Goal: Information Seeking & Learning: Learn about a topic

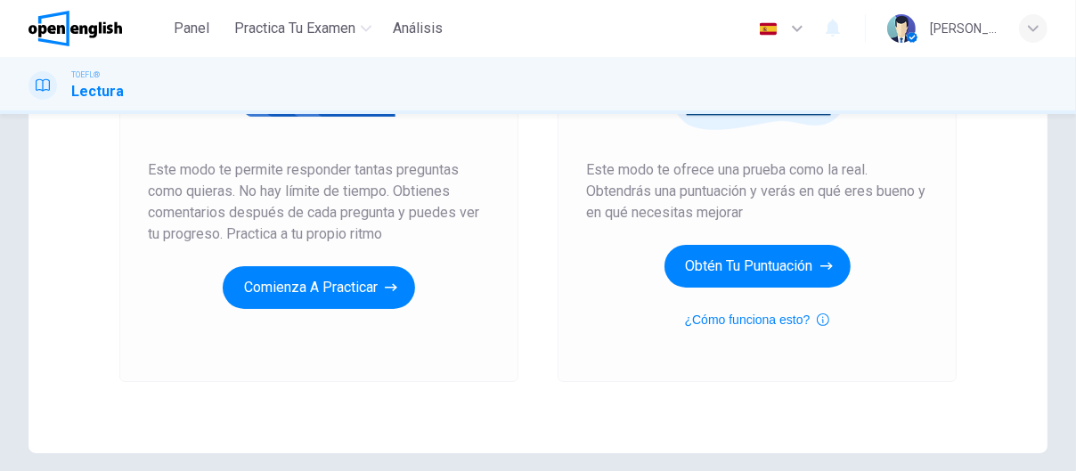
scroll to position [356, 0]
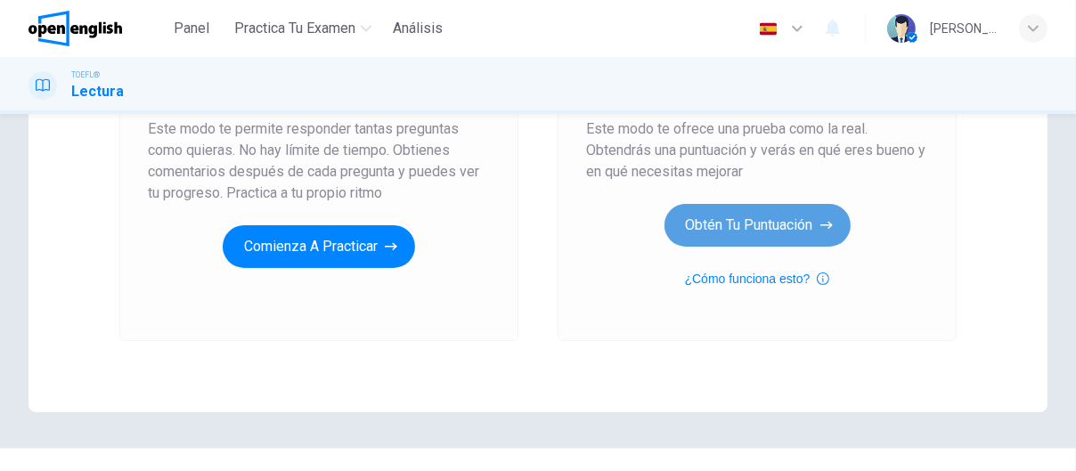
click at [722, 227] on button "Obtén tu puntuación" at bounding box center [757, 225] width 186 height 43
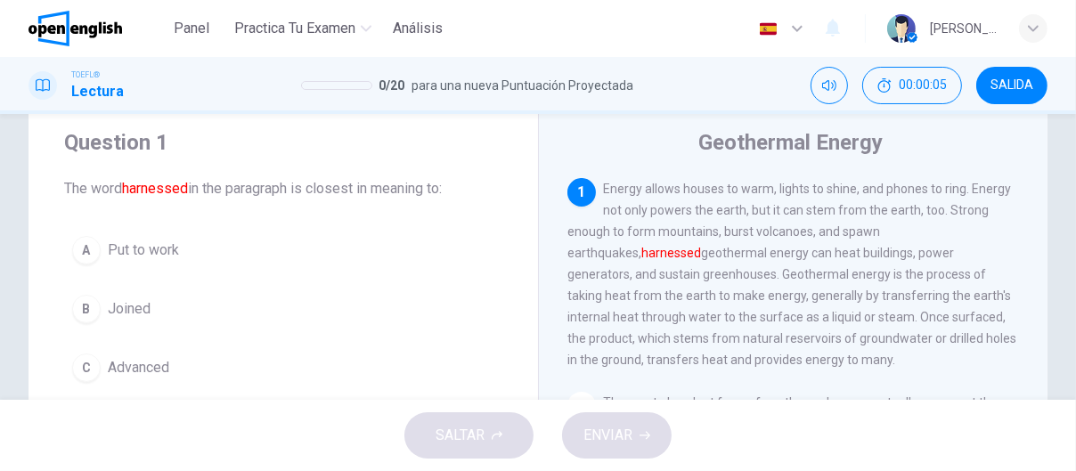
scroll to position [89, 0]
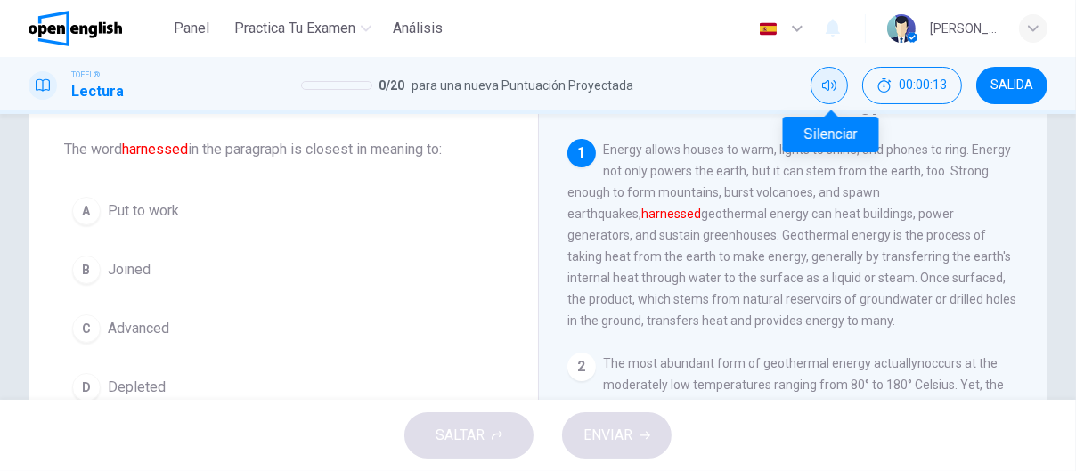
click at [836, 88] on icon "Silenciar" at bounding box center [829, 85] width 14 height 14
click at [836, 90] on icon "Activar sonido" at bounding box center [829, 85] width 14 height 14
drag, startPoint x: 192, startPoint y: 149, endPoint x: 130, endPoint y: 151, distance: 61.5
click at [130, 151] on font "harnessed" at bounding box center [155, 149] width 66 height 17
drag, startPoint x: 125, startPoint y: 150, endPoint x: 188, endPoint y: 150, distance: 63.2
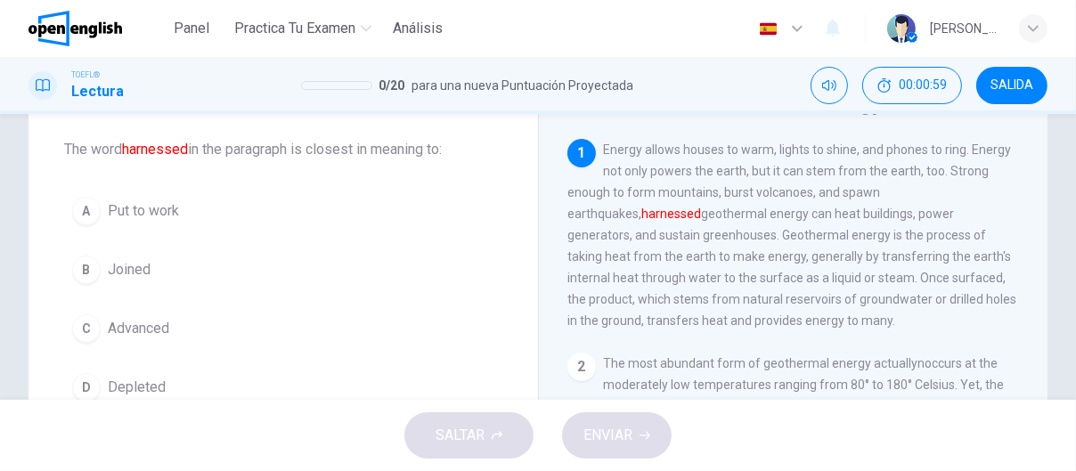
click at [188, 150] on span "The word harnessed in the paragraph is closest in meaning to:" at bounding box center [283, 149] width 438 height 21
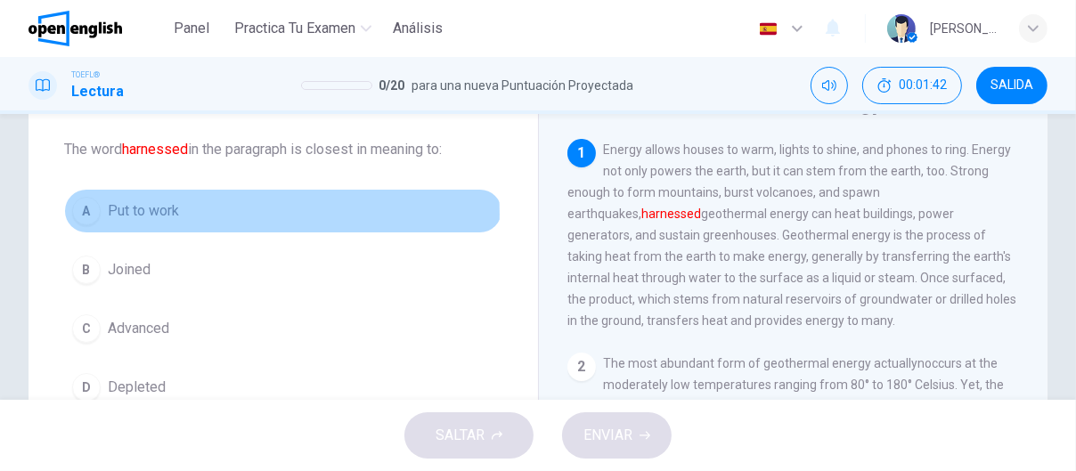
click at [159, 214] on span "Put to work" at bounding box center [143, 210] width 71 height 21
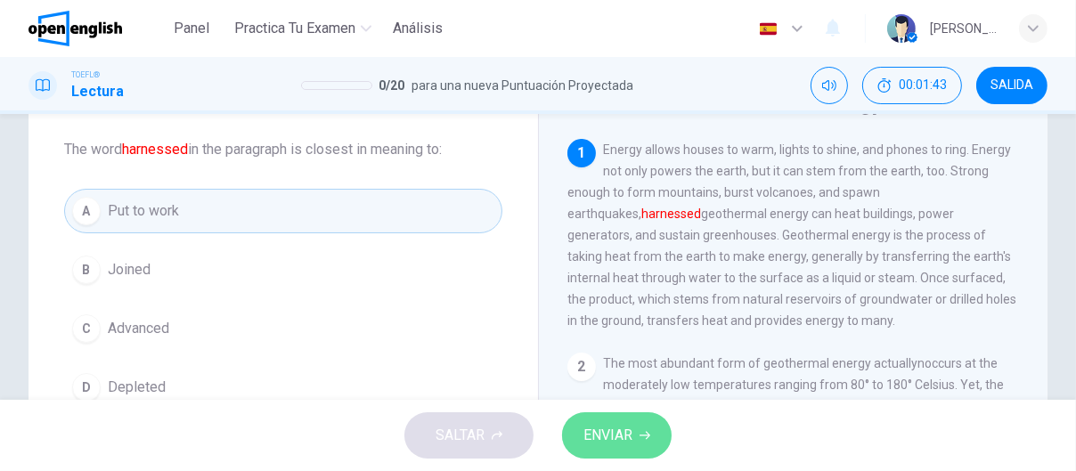
click at [623, 431] on span "ENVIAR" at bounding box center [607, 435] width 49 height 25
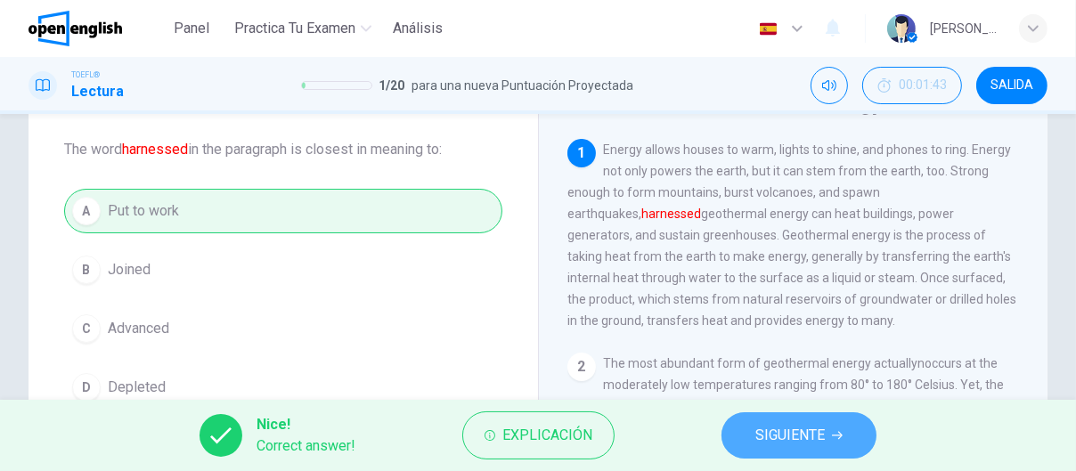
click at [791, 442] on span "SIGUIENTE" at bounding box center [789, 435] width 69 height 25
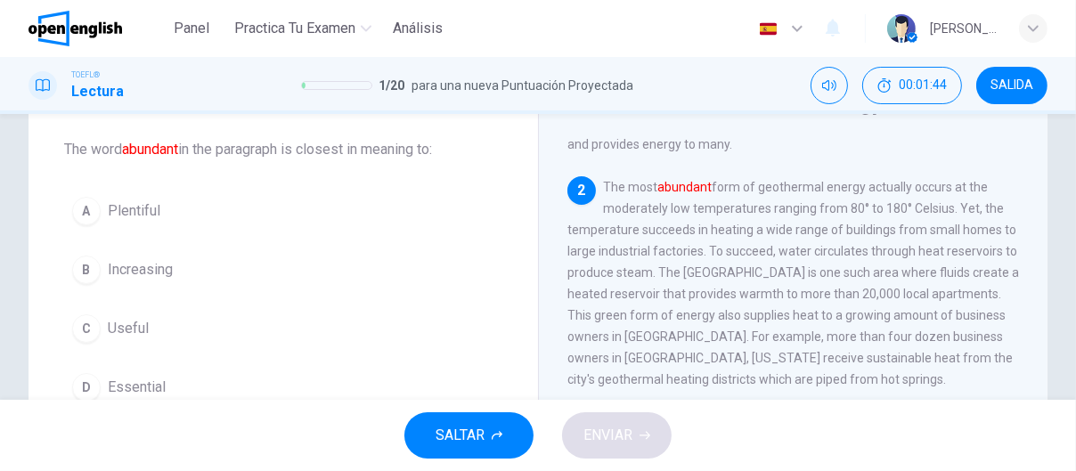
scroll to position [203, 0]
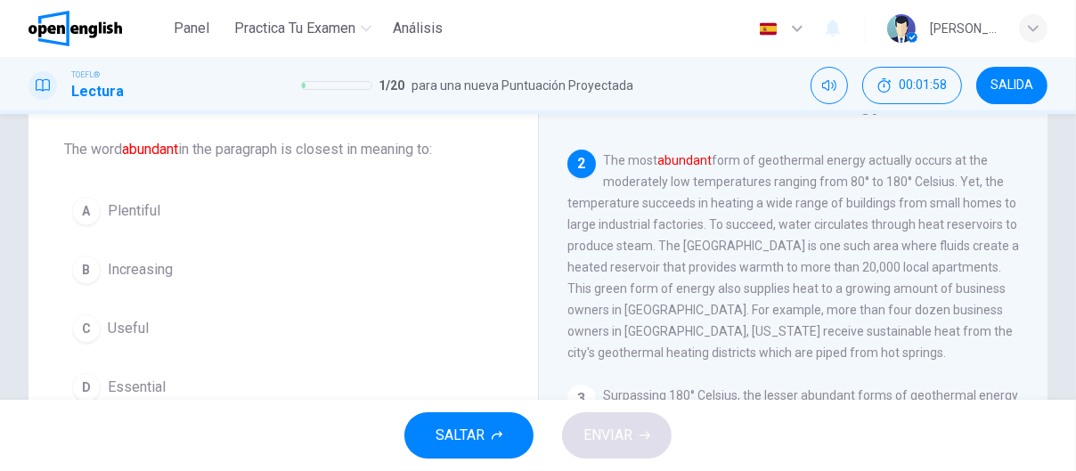
click at [149, 387] on span "Essential" at bounding box center [137, 387] width 58 height 21
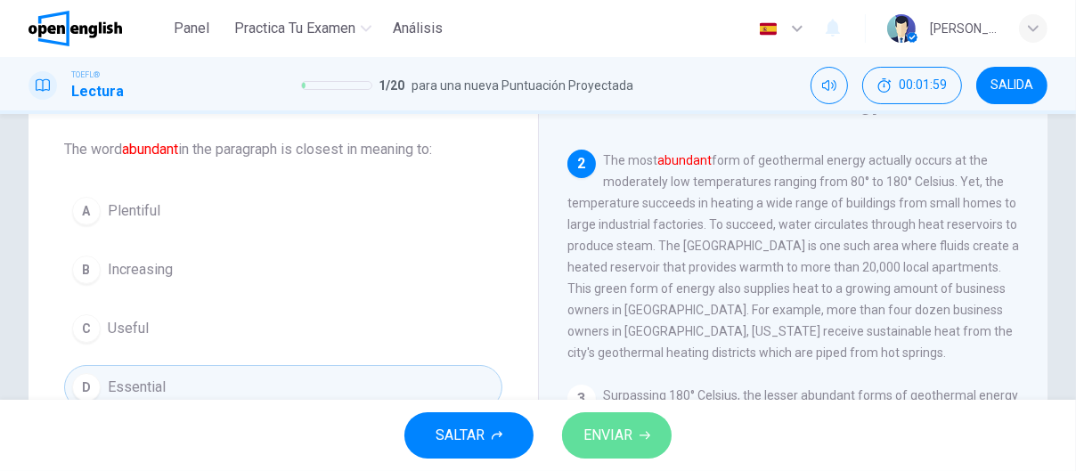
click at [609, 446] on span "ENVIAR" at bounding box center [607, 435] width 49 height 25
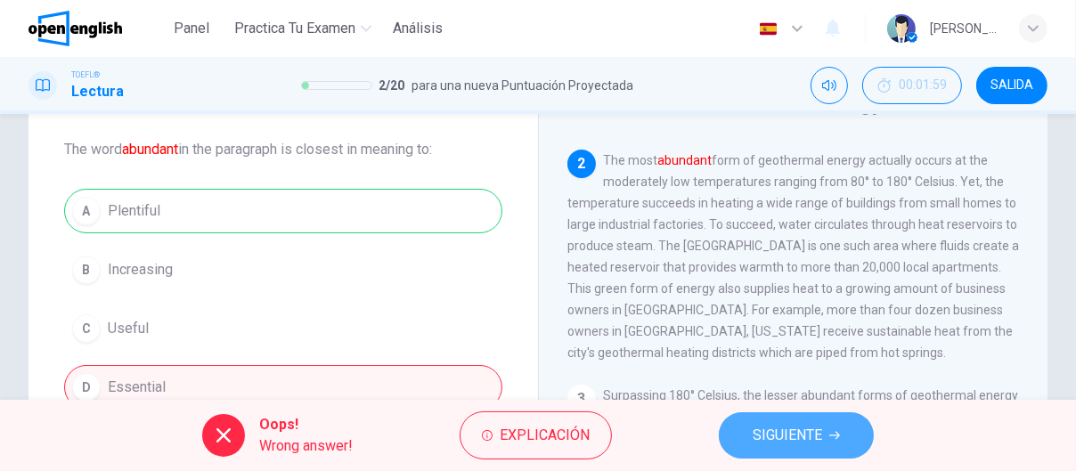
click at [792, 445] on span "SIGUIENTE" at bounding box center [787, 435] width 69 height 25
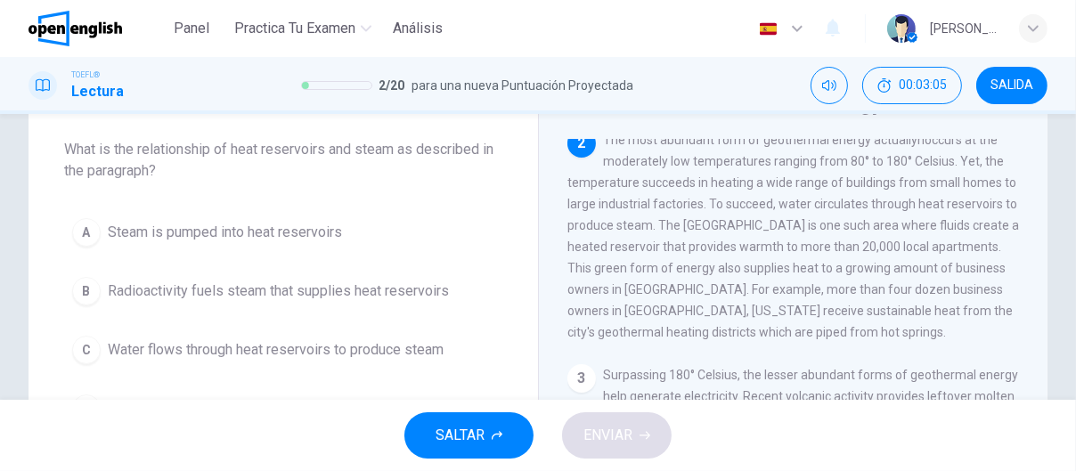
click at [365, 346] on span "Water flows through heat reservoirs to produce steam" at bounding box center [276, 349] width 336 height 21
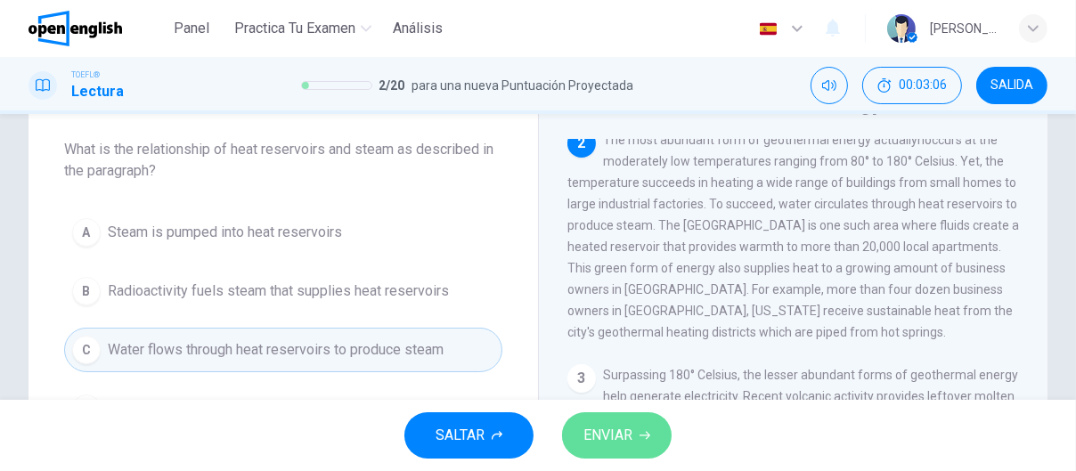
click at [615, 444] on span "ENVIAR" at bounding box center [607, 435] width 49 height 25
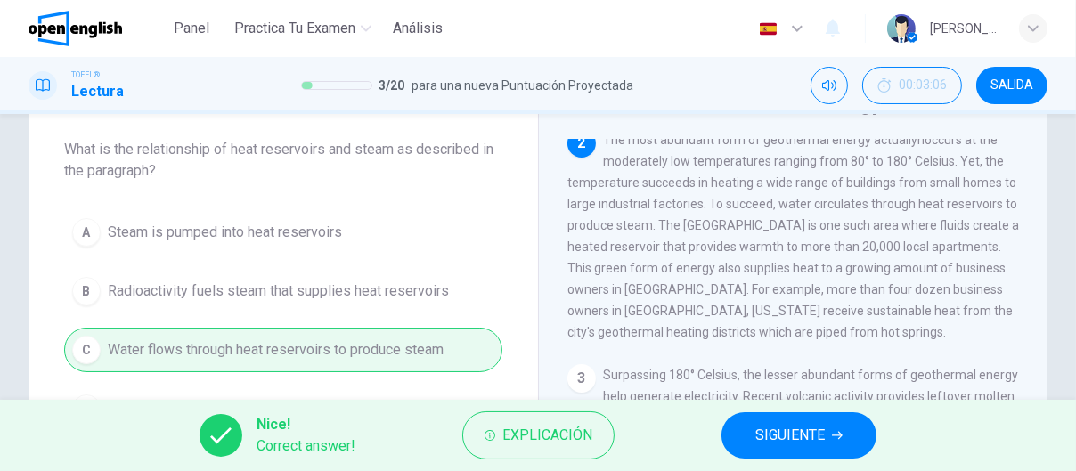
click at [787, 439] on span "SIGUIENTE" at bounding box center [789, 435] width 69 height 25
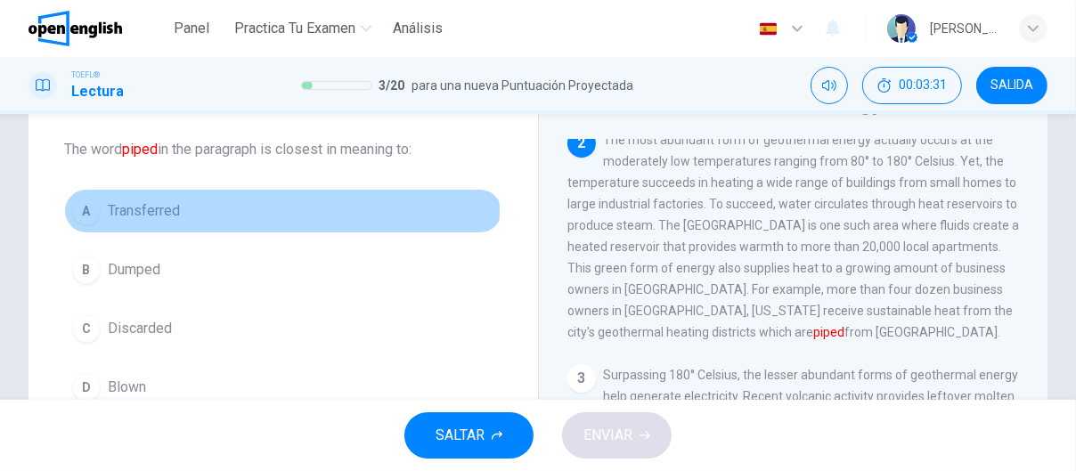
click at [165, 212] on span "Transferred" at bounding box center [144, 210] width 72 height 21
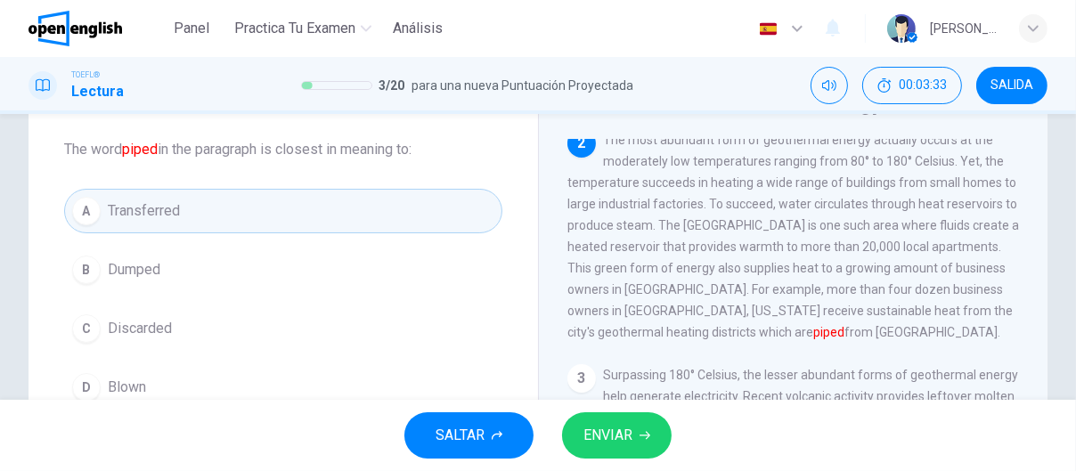
click at [620, 430] on span "ENVIAR" at bounding box center [607, 435] width 49 height 25
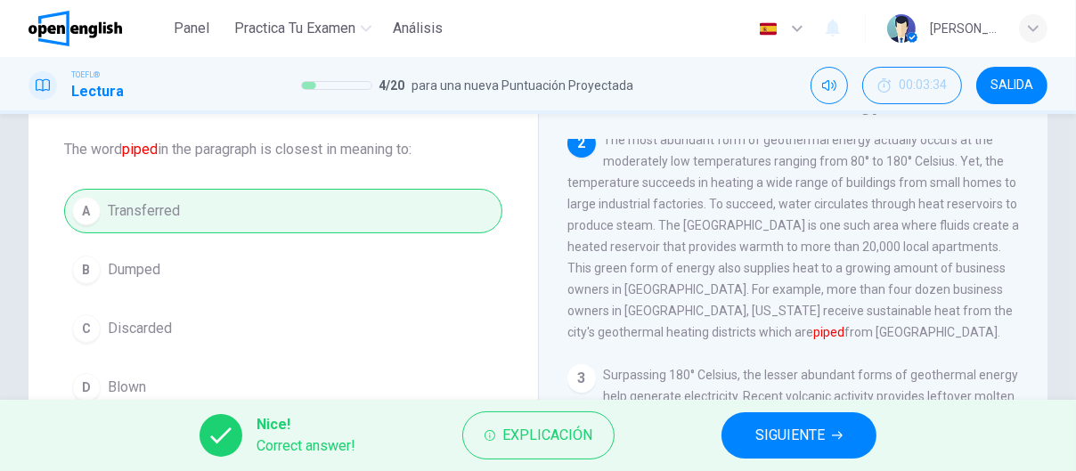
click at [776, 436] on span "SIGUIENTE" at bounding box center [789, 435] width 69 height 25
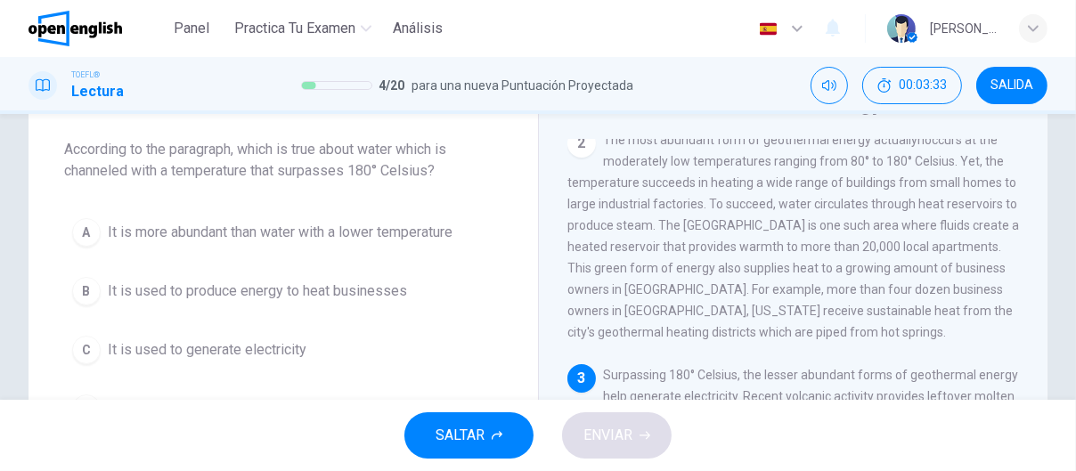
scroll to position [338, 0]
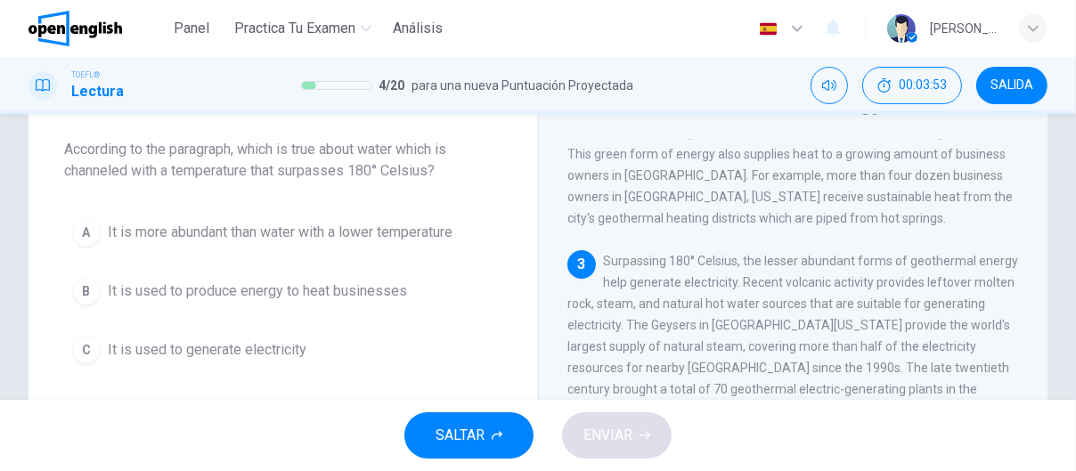
drag, startPoint x: 736, startPoint y: 284, endPoint x: 791, endPoint y: 284, distance: 55.2
click at [791, 284] on span "Surpassing 180° Celsius, the lesser abundant forms of geothermal energy help ge…" at bounding box center [792, 346] width 451 height 185
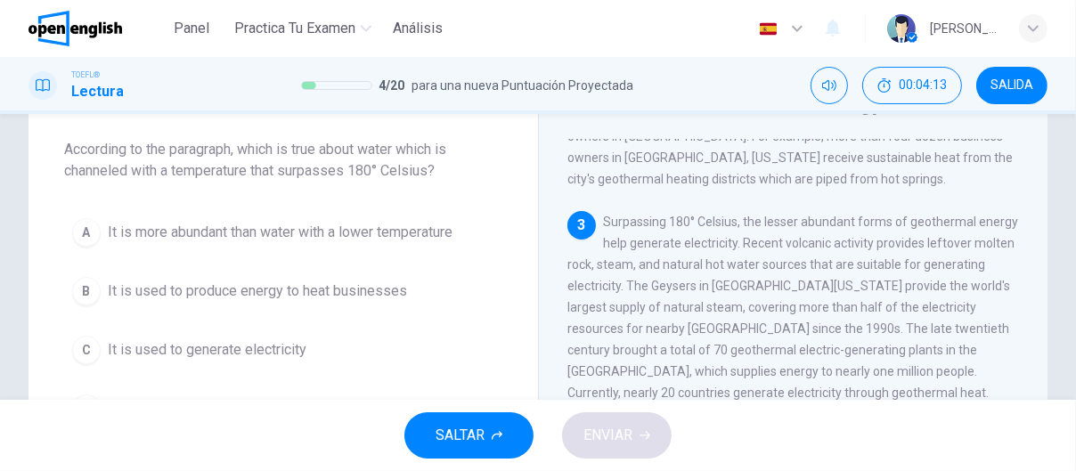
scroll to position [427, 0]
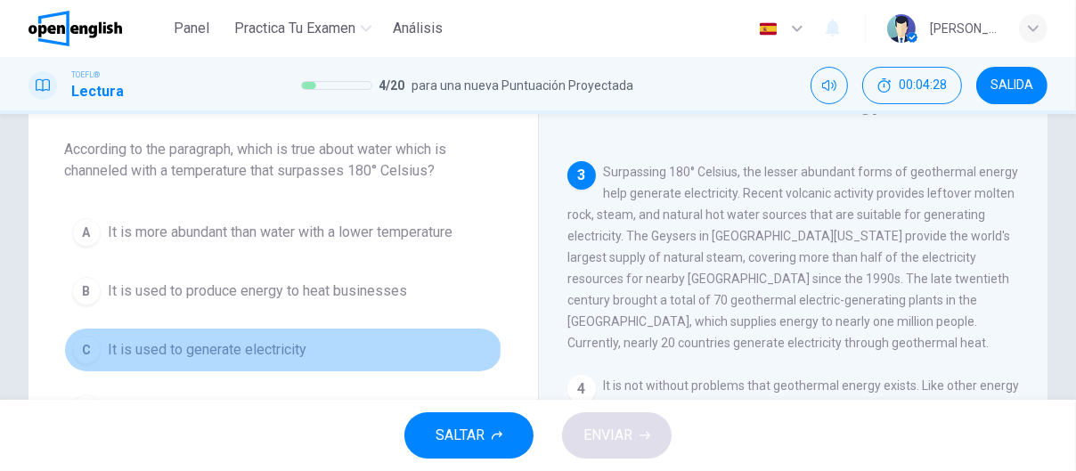
click at [258, 342] on span "It is used to generate electricity" at bounding box center [207, 349] width 199 height 21
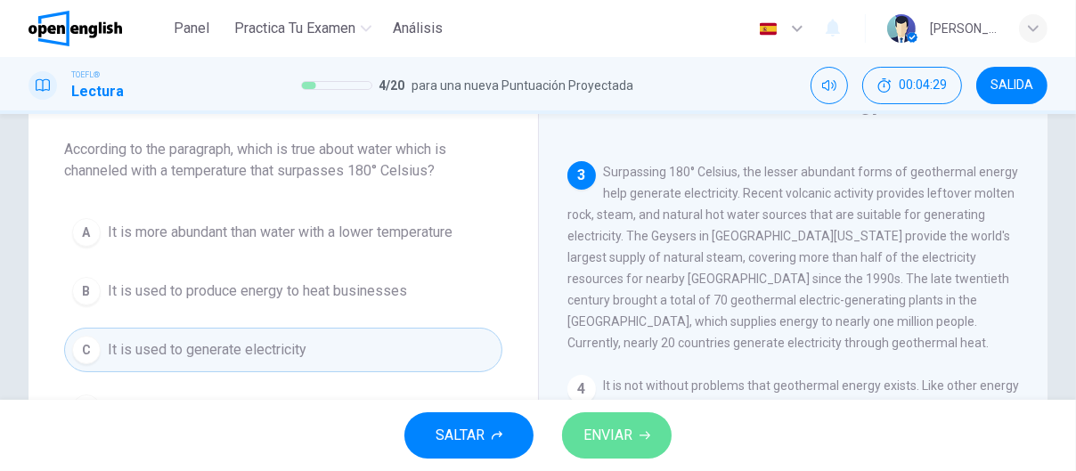
click at [626, 437] on span "ENVIAR" at bounding box center [607, 435] width 49 height 25
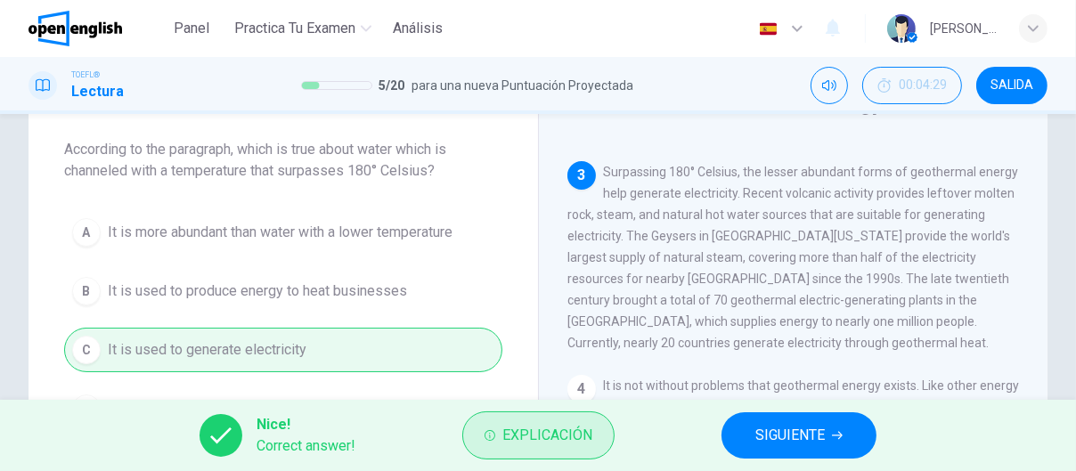
click at [580, 432] on span "Explicación" at bounding box center [547, 435] width 90 height 25
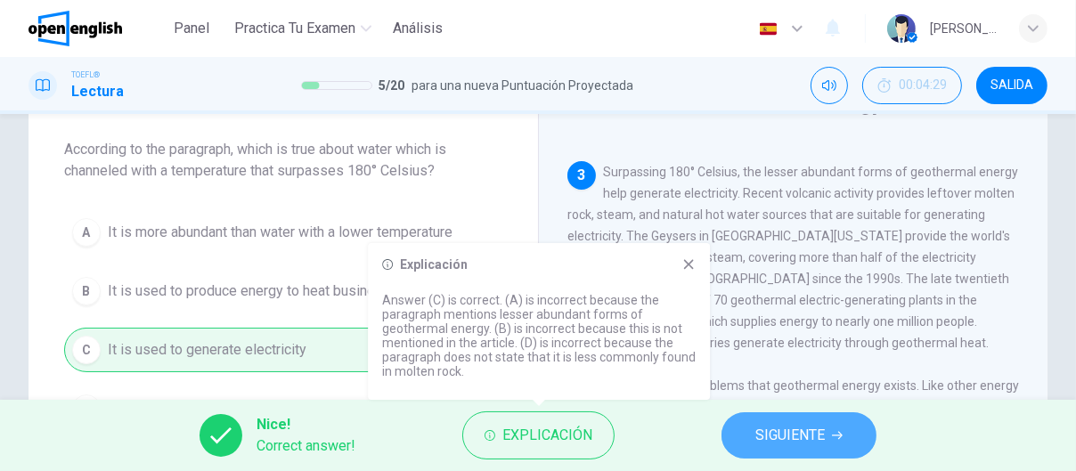
click at [812, 421] on button "SIGUIENTE" at bounding box center [799, 435] width 155 height 46
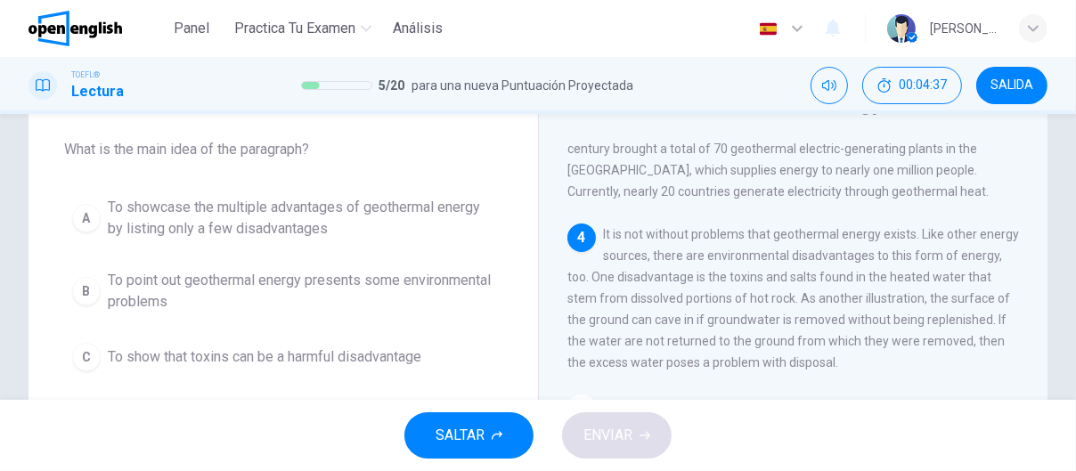
scroll to position [629, 0]
click at [253, 353] on span "To show that toxins can be a harmful disadvantage" at bounding box center [265, 356] width 314 height 21
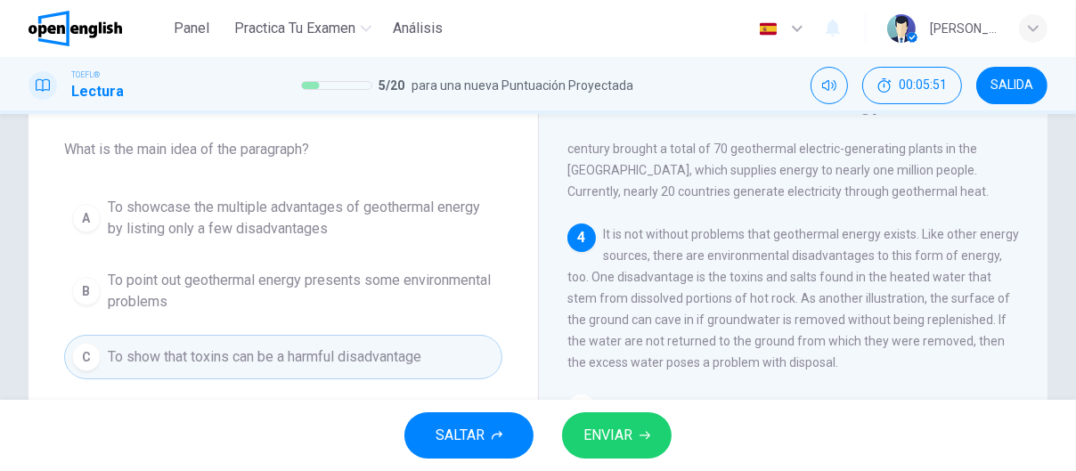
click at [613, 437] on span "ENVIAR" at bounding box center [607, 435] width 49 height 25
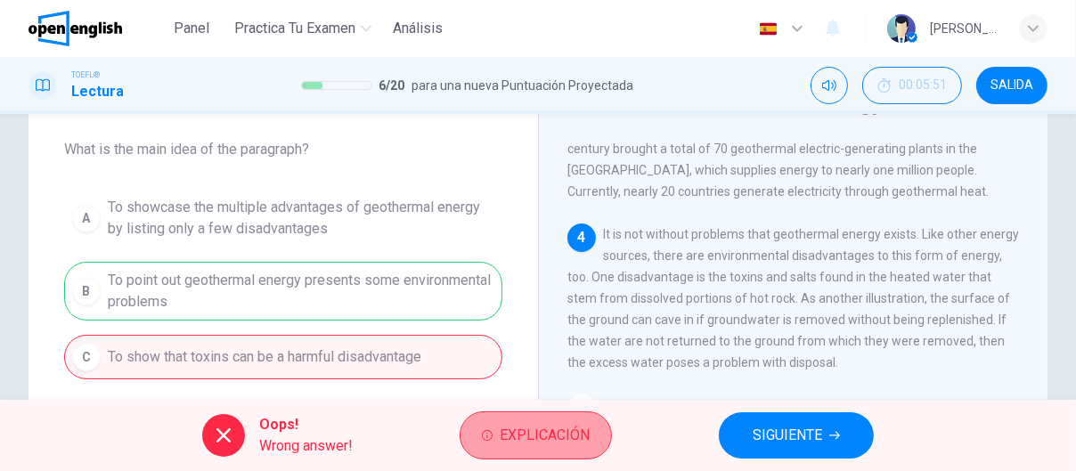
click at [540, 435] on span "Explicación" at bounding box center [545, 435] width 90 height 25
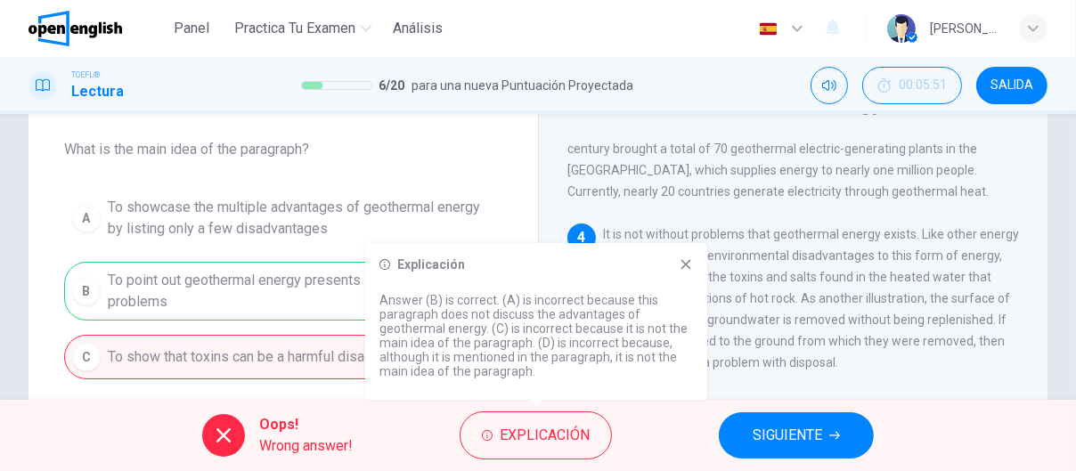
click at [833, 436] on icon "button" at bounding box center [834, 435] width 11 height 11
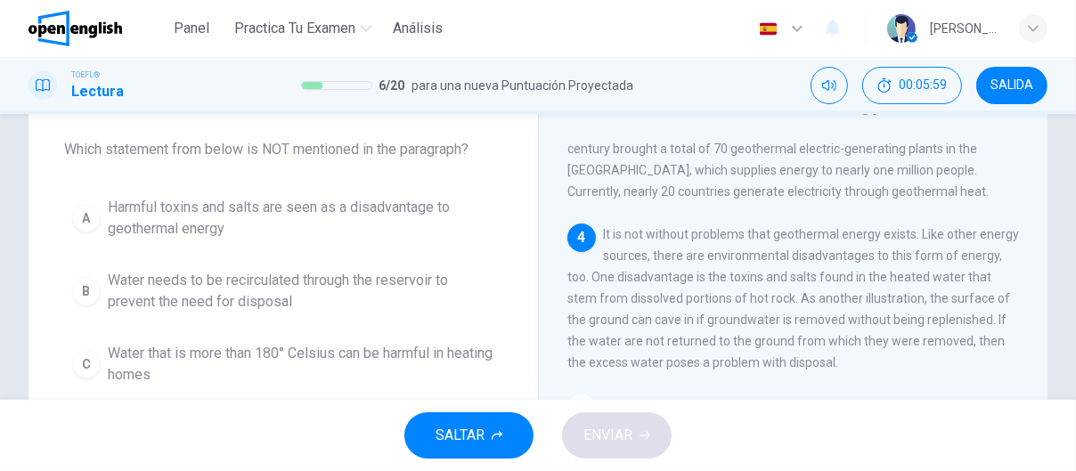
drag, startPoint x: 262, startPoint y: 148, endPoint x: 438, endPoint y: 148, distance: 176.4
click at [438, 148] on span "Which statement from below is NOT mentioned in the paragraph?" at bounding box center [283, 149] width 438 height 21
click at [200, 295] on span "Water needs to be recirculated through the reservoir to prevent the need for di…" at bounding box center [301, 291] width 387 height 43
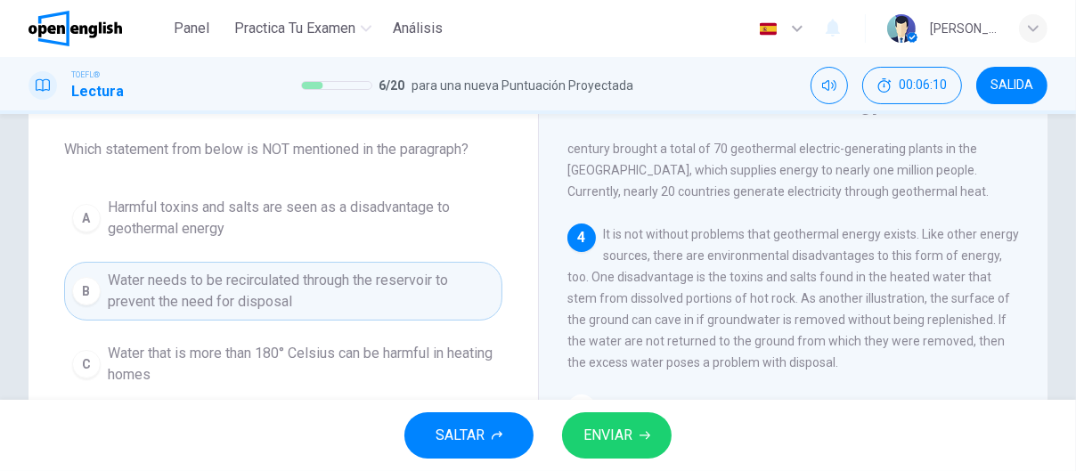
click at [624, 432] on span "ENVIAR" at bounding box center [607, 435] width 49 height 25
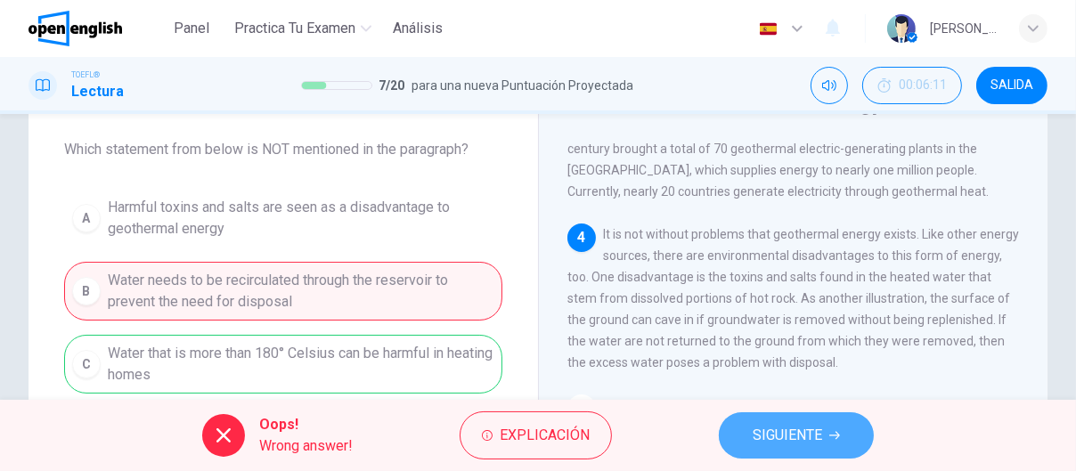
click at [829, 435] on icon "button" at bounding box center [834, 435] width 11 height 11
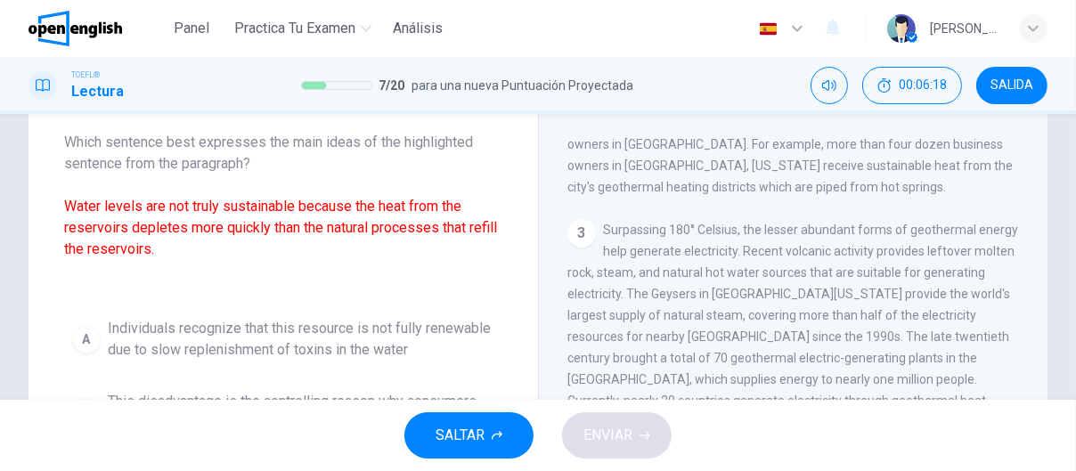
scroll to position [89, 0]
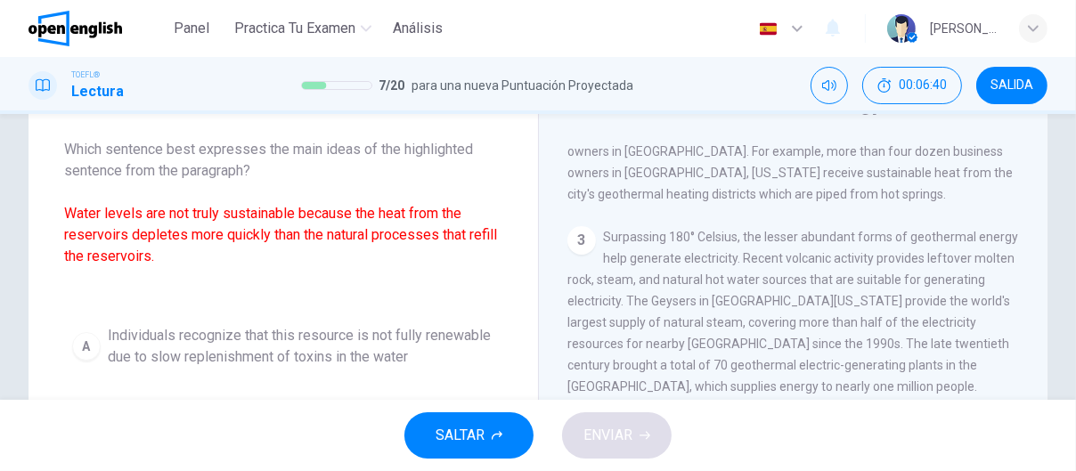
drag, startPoint x: 95, startPoint y: 215, endPoint x: 396, endPoint y: 257, distance: 304.1
click at [394, 232] on font "Water levels are not truly sustainable because the heat from the reservoirs dep…" at bounding box center [280, 235] width 433 height 60
click at [196, 32] on span "Panel" at bounding box center [192, 28] width 36 height 21
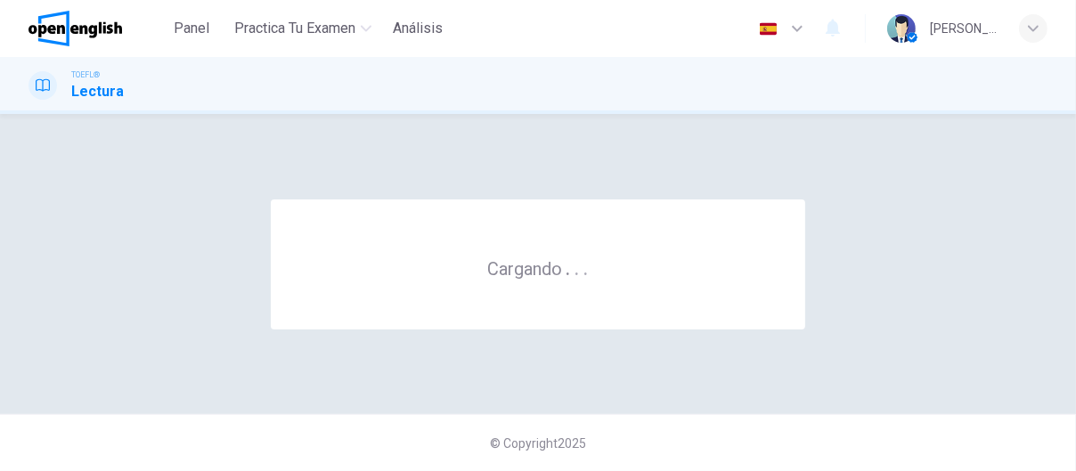
scroll to position [0, 0]
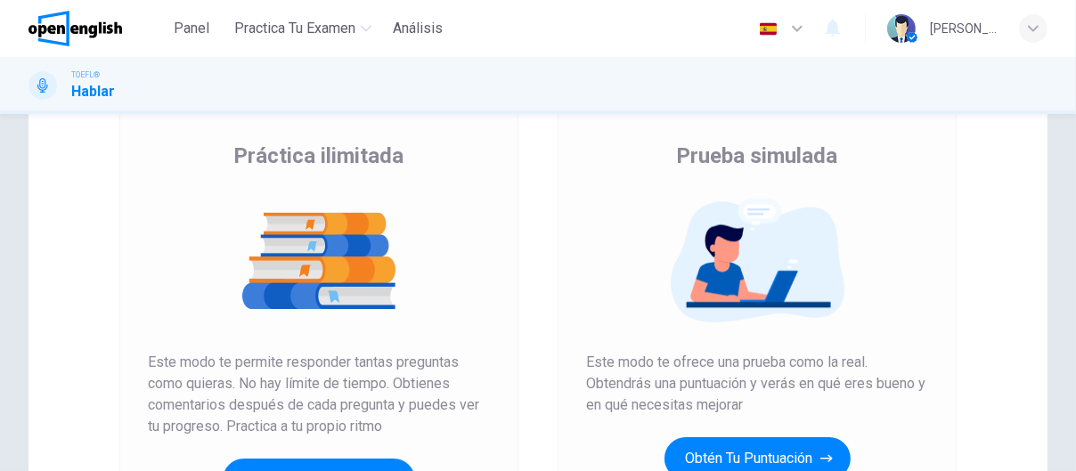
scroll to position [89, 0]
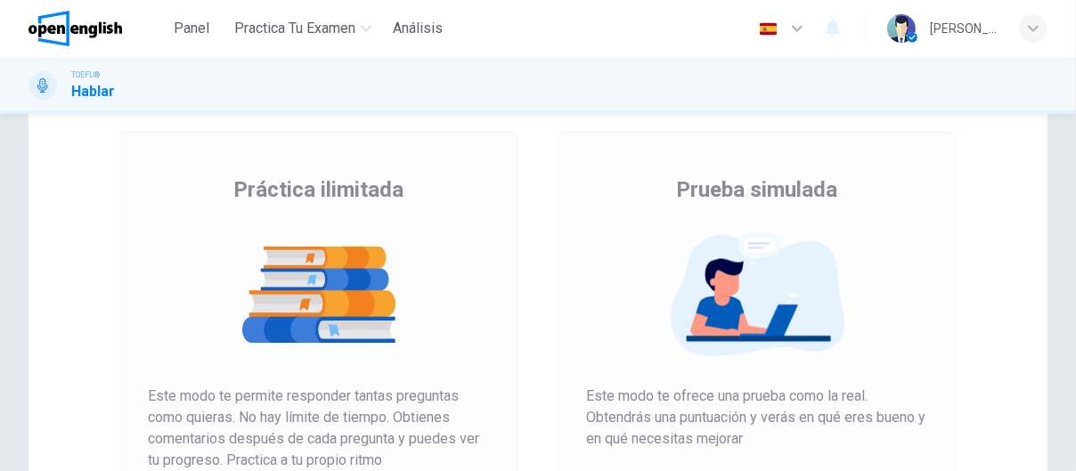
click at [311, 275] on img at bounding box center [319, 294] width 342 height 125
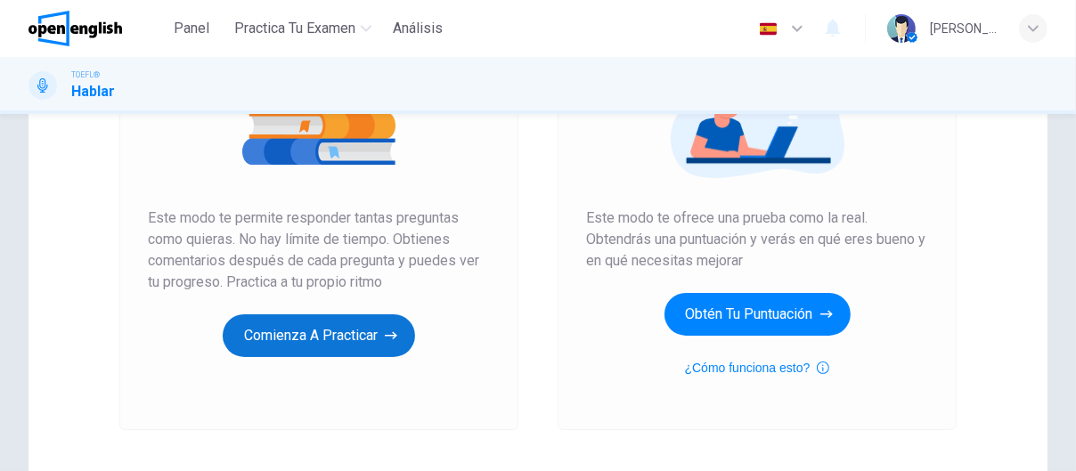
click at [351, 332] on button "Comienza a practicar" at bounding box center [319, 335] width 192 height 43
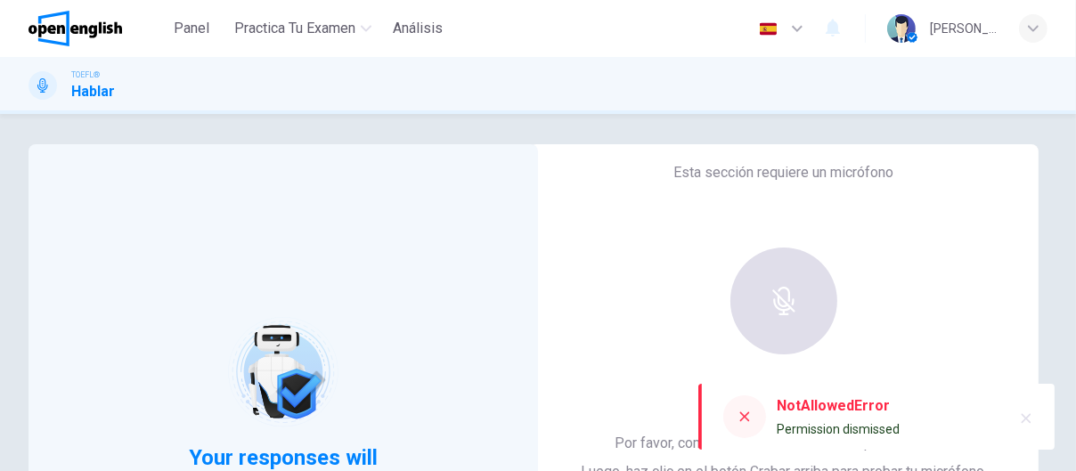
scroll to position [0, 0]
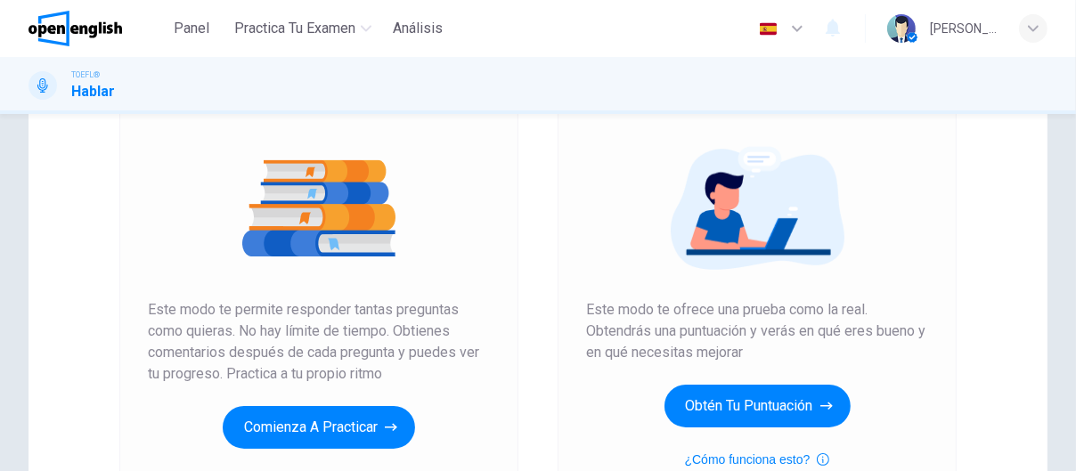
scroll to position [178, 0]
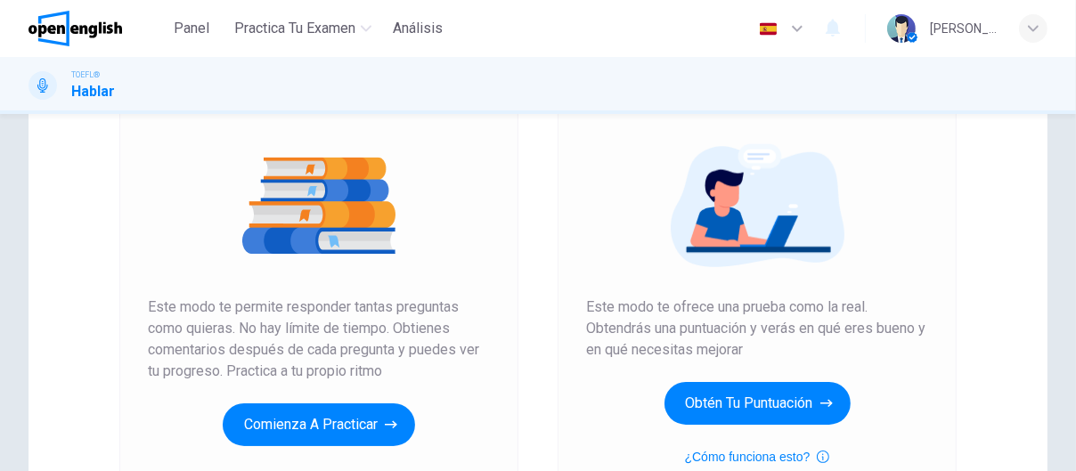
click at [331, 206] on img at bounding box center [319, 205] width 342 height 125
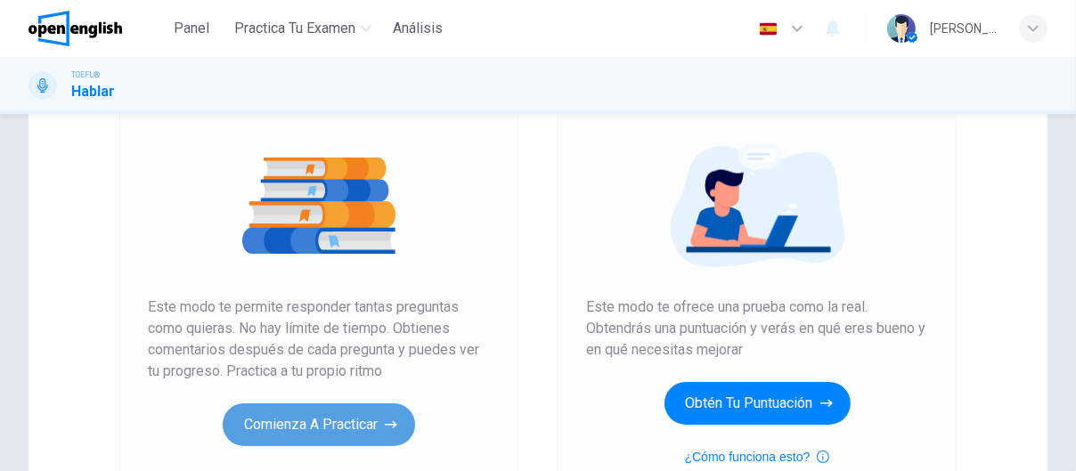
click at [330, 423] on button "Comienza a practicar" at bounding box center [319, 425] width 192 height 43
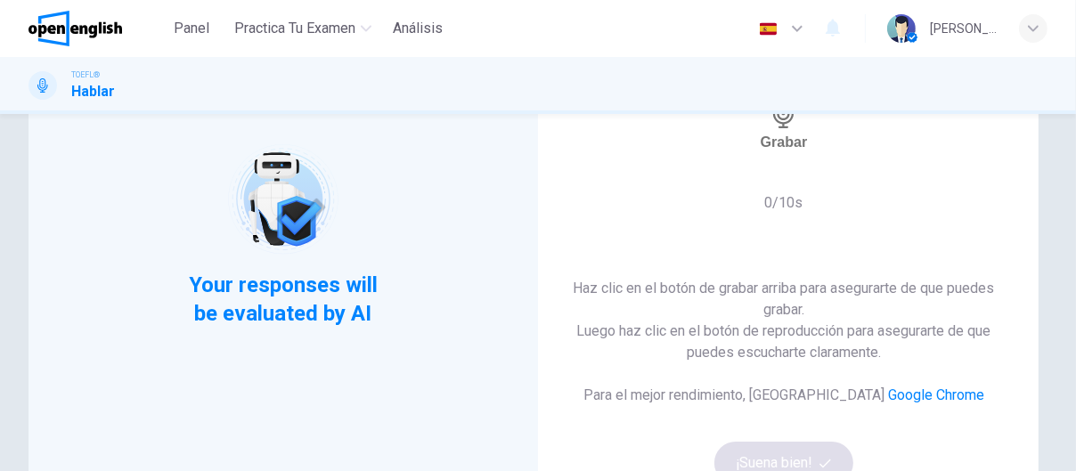
click at [799, 144] on div "Grabar" at bounding box center [784, 125] width 47 height 51
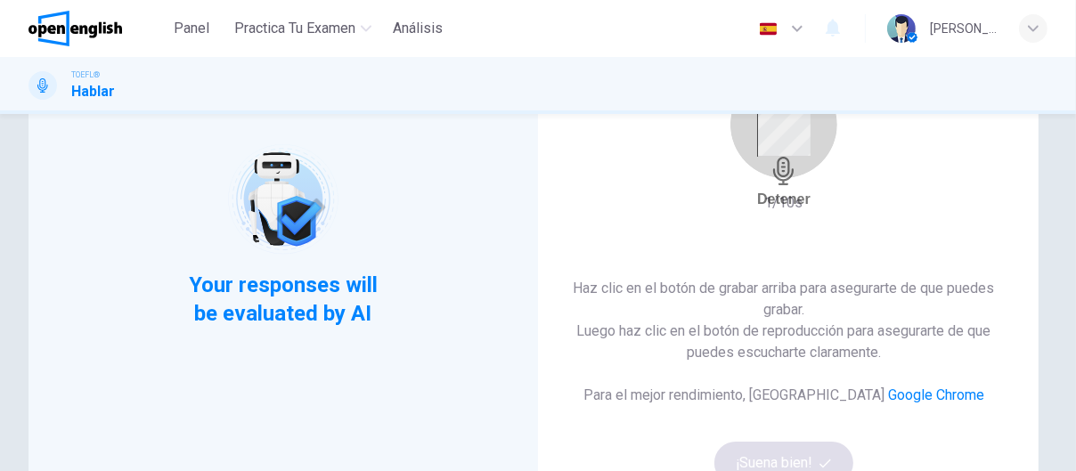
click at [790, 191] on h6 "Detener" at bounding box center [783, 199] width 53 height 17
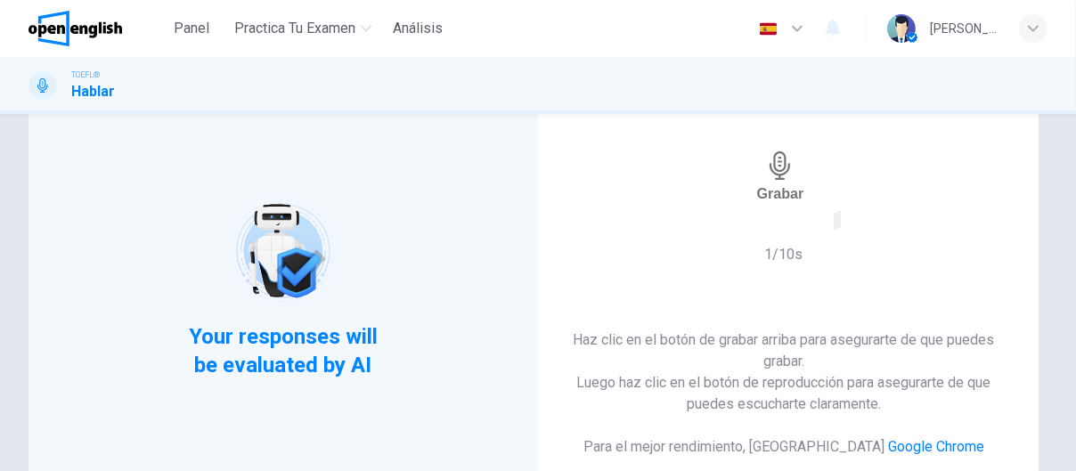
scroll to position [89, 0]
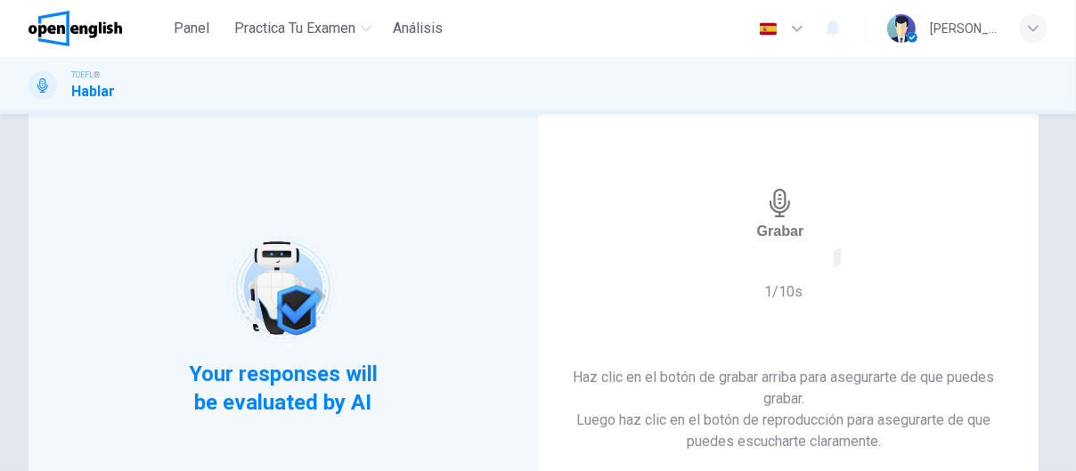
click at [791, 228] on h6 "Grabar" at bounding box center [780, 231] width 47 height 17
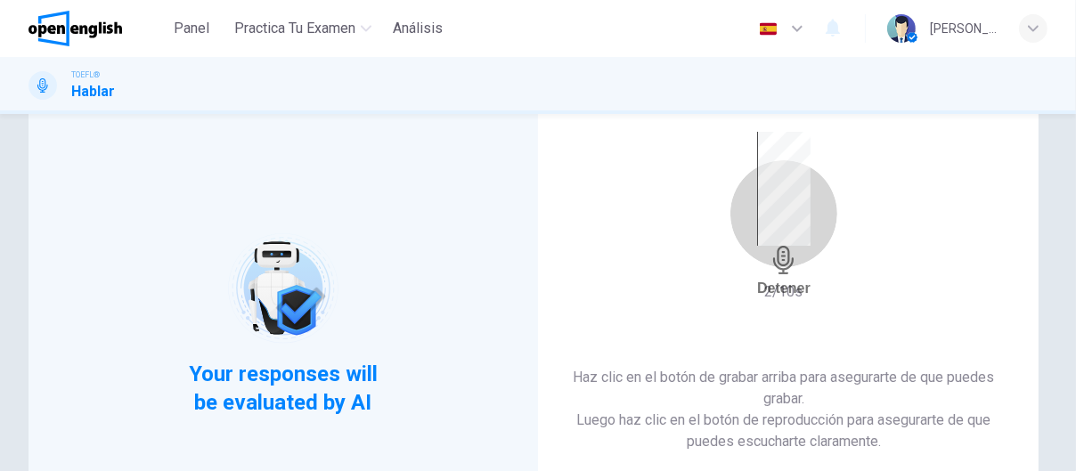
click at [789, 280] on h6 "Detener" at bounding box center [783, 288] width 53 height 17
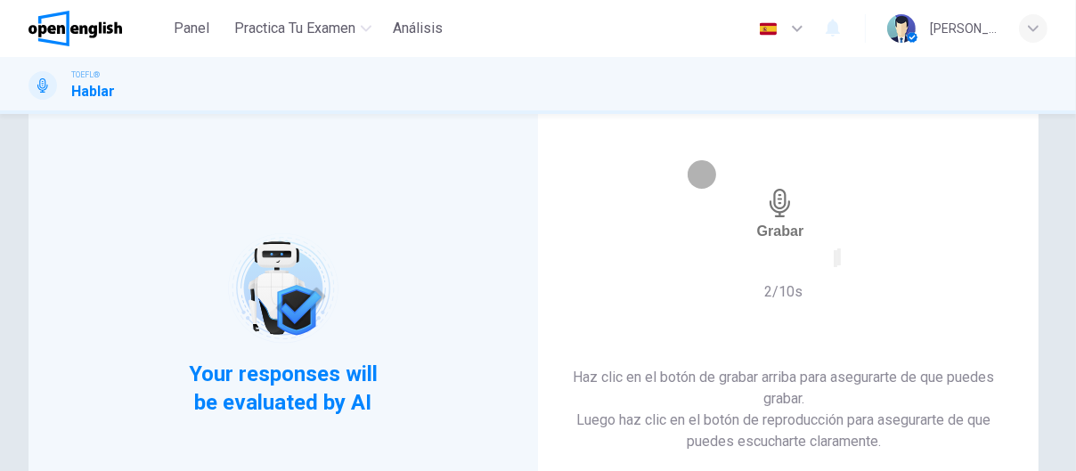
click at [852, 267] on icon "button" at bounding box center [848, 273] width 10 height 12
click at [777, 223] on h6 "Grabar" at bounding box center [780, 231] width 47 height 17
click at [777, 280] on h6 "Detener" at bounding box center [783, 288] width 53 height 17
click at [852, 267] on icon "button" at bounding box center [848, 273] width 10 height 12
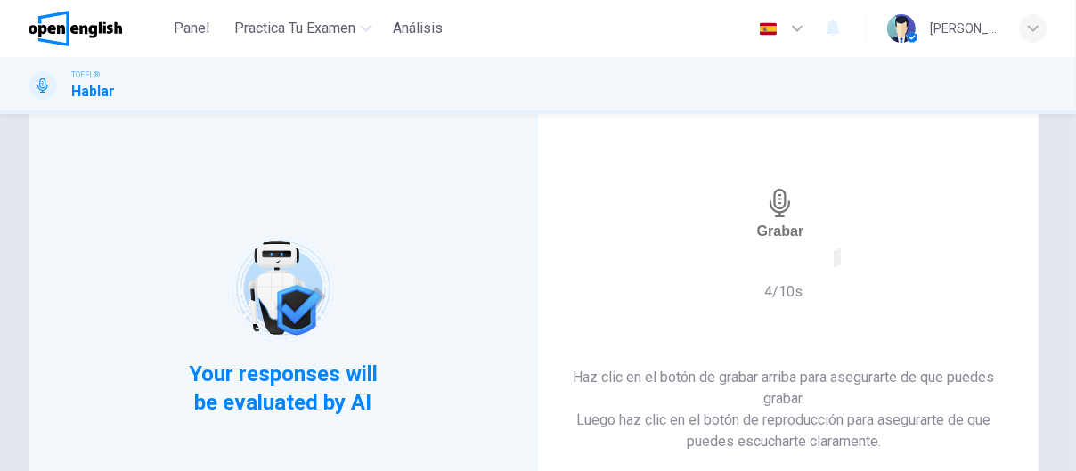
drag, startPoint x: 780, startPoint y: 297, endPoint x: 788, endPoint y: 290, distance: 10.2
click at [784, 293] on h6 "4/10s" at bounding box center [784, 291] width 38 height 21
click at [836, 263] on icon "button" at bounding box center [836, 263] width 0 height 0
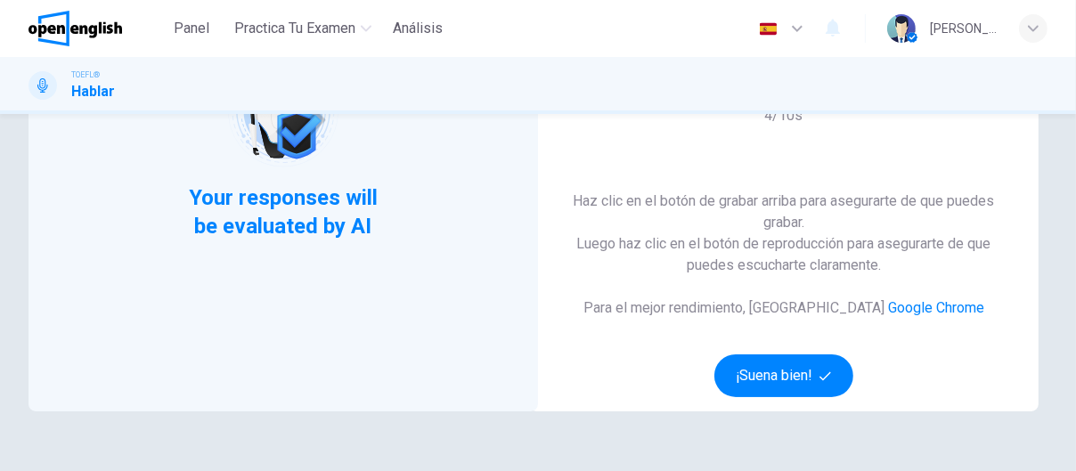
scroll to position [267, 0]
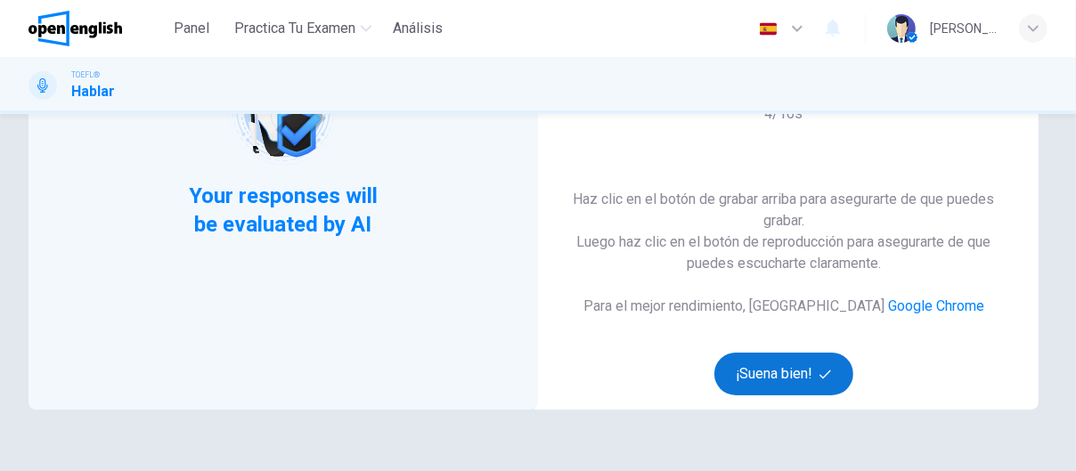
click at [801, 357] on button "¡Suena bien!" at bounding box center [783, 374] width 139 height 43
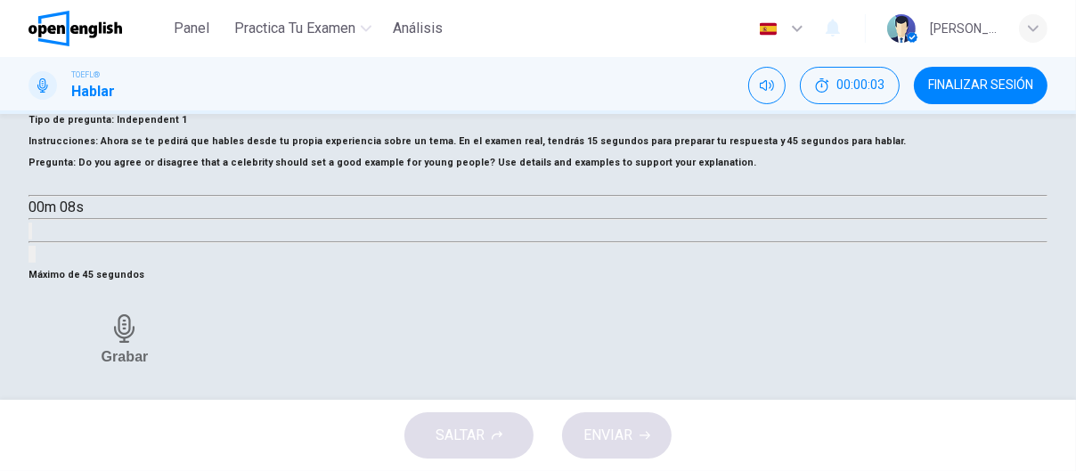
scroll to position [89, 0]
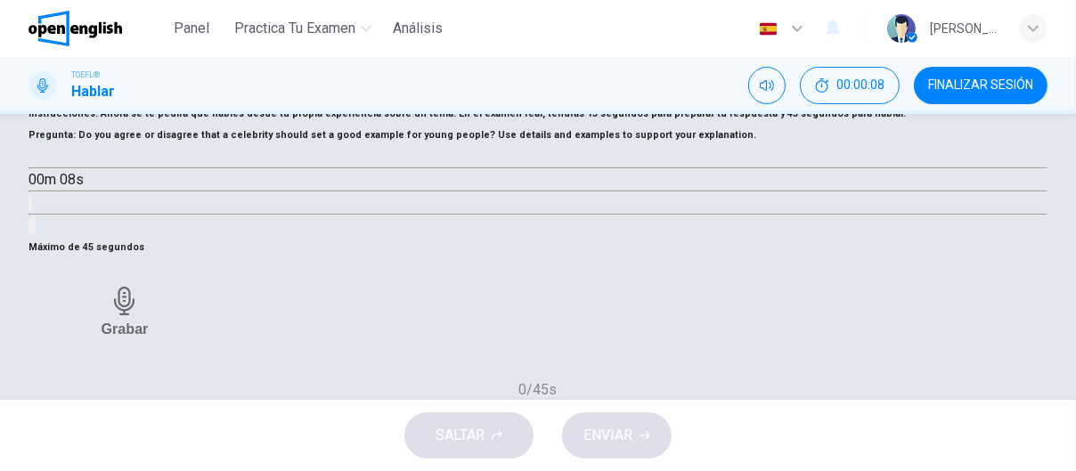
drag, startPoint x: 167, startPoint y: 191, endPoint x: 339, endPoint y: 191, distance: 171.9
click at [339, 119] on span "Ahora se te pedirá que hables desde tu propia experiencia sobre un tema. En el …" at bounding box center [503, 114] width 805 height 12
drag, startPoint x: 170, startPoint y: 193, endPoint x: 324, endPoint y: 192, distance: 154.1
click at [324, 119] on span "Ahora se te pedirá que hables desde tu propia experiencia sobre un tema. En el …" at bounding box center [503, 114] width 805 height 12
